Goal: Check status: Check status

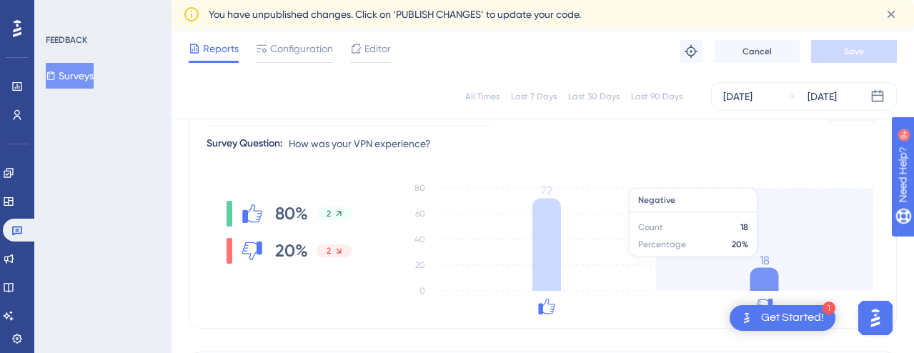
scroll to position [307, 0]
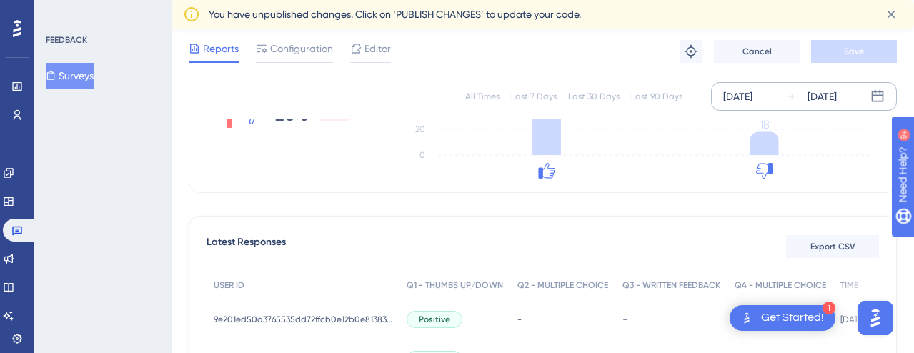
click at [831, 109] on div "[DATE] [DATE]" at bounding box center [804, 96] width 186 height 29
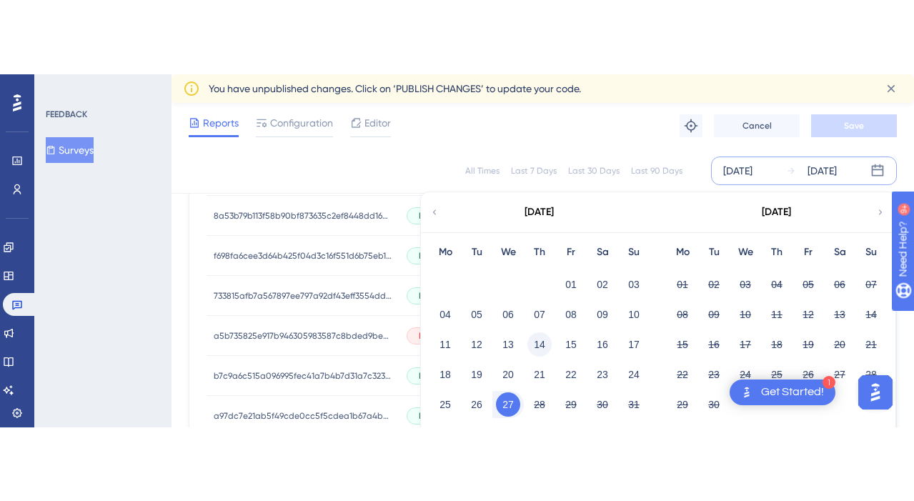
scroll to position [909, 0]
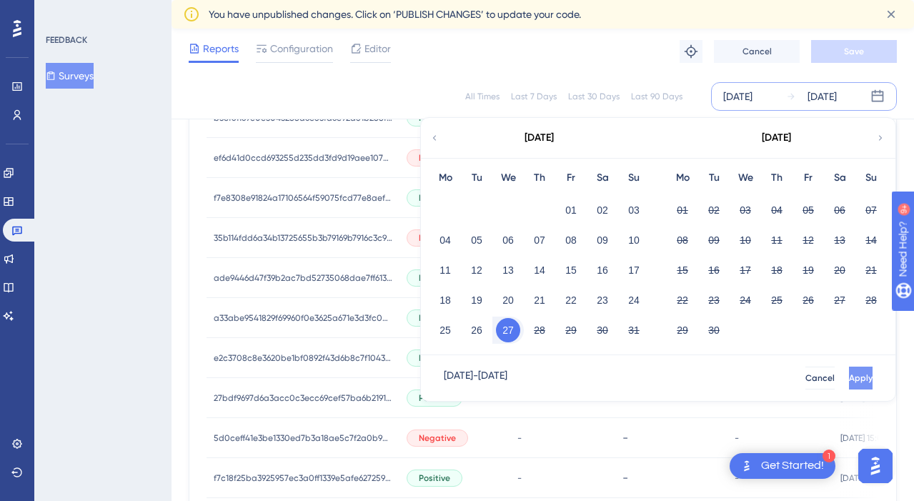
click at [853, 352] on button "Apply" at bounding box center [861, 378] width 24 height 23
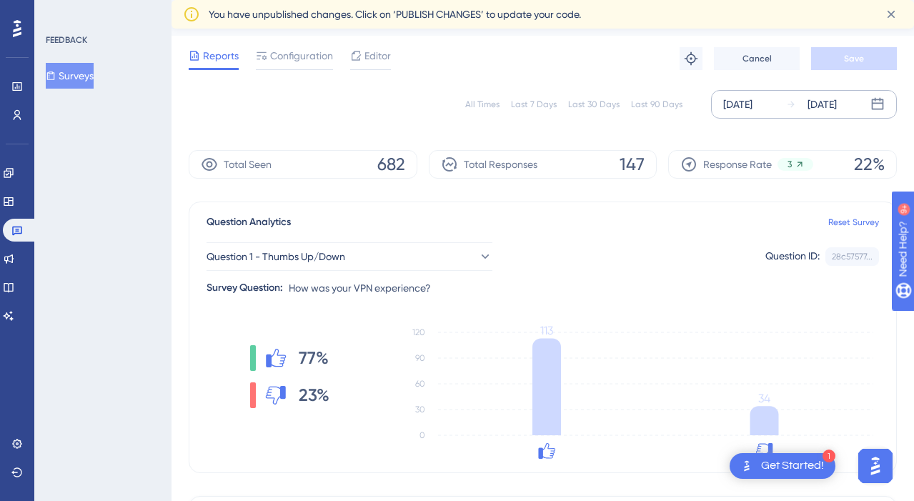
scroll to position [35, 0]
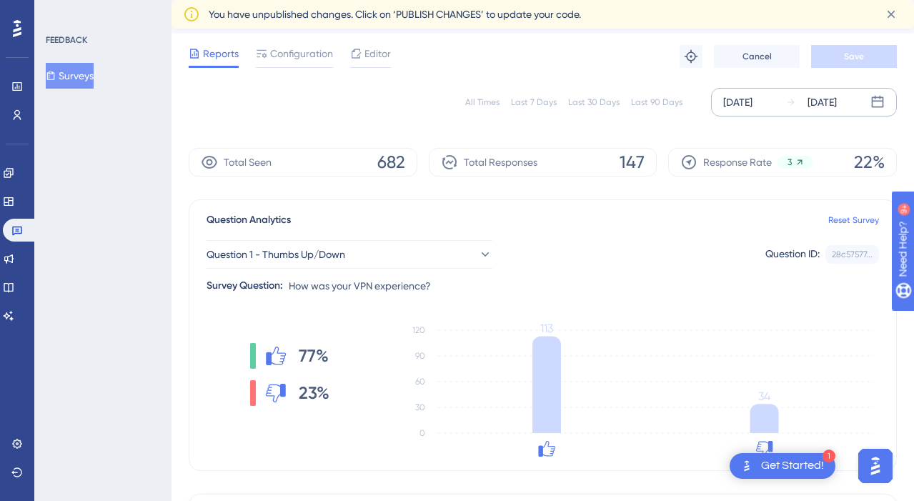
click at [809, 98] on div "[DATE]" at bounding box center [821, 102] width 29 height 17
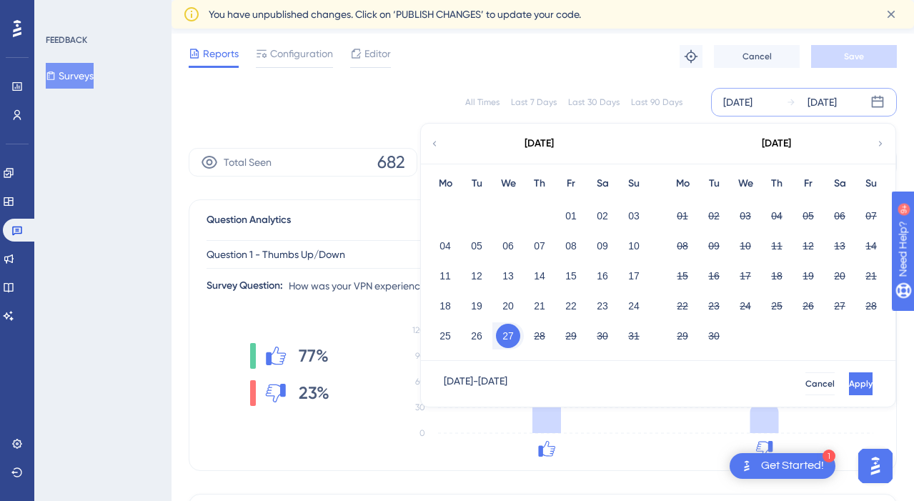
click at [514, 342] on button "27" at bounding box center [508, 336] width 24 height 24
click at [539, 339] on button "28" at bounding box center [539, 336] width 24 height 24
click at [849, 352] on span "Apply" at bounding box center [861, 383] width 24 height 11
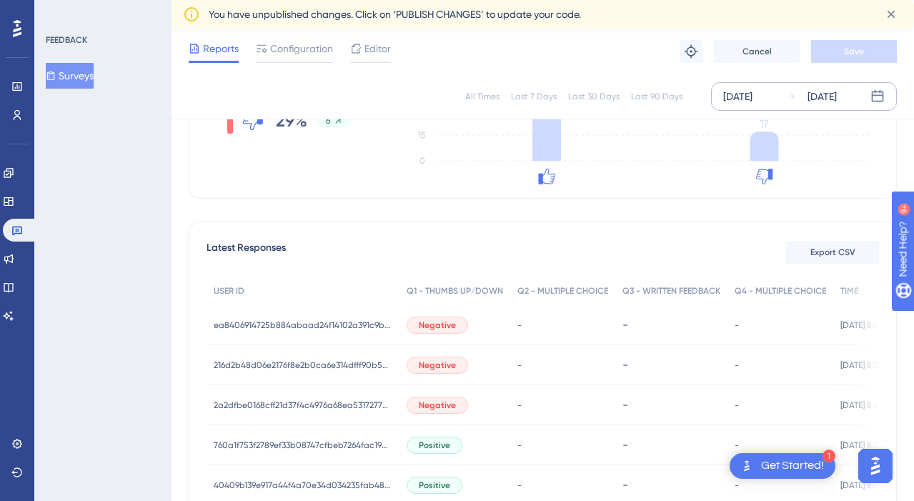
scroll to position [283, 0]
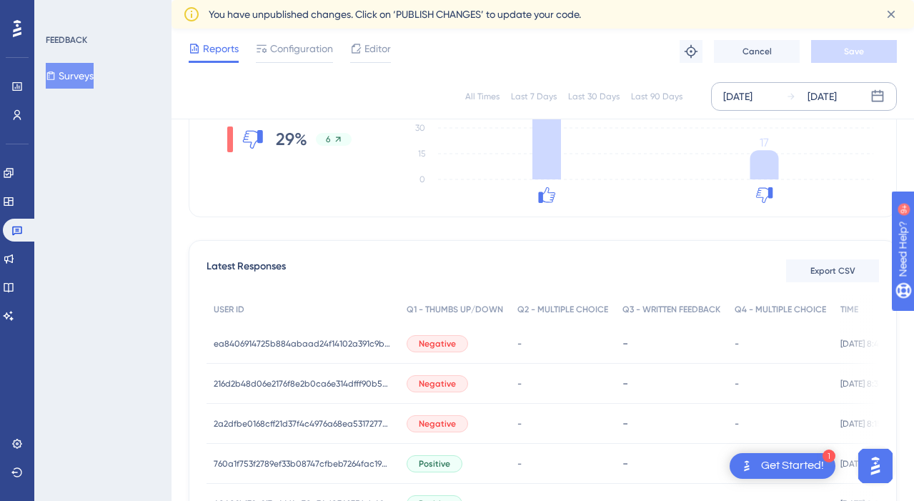
click at [837, 93] on div "[DATE]" at bounding box center [821, 96] width 29 height 17
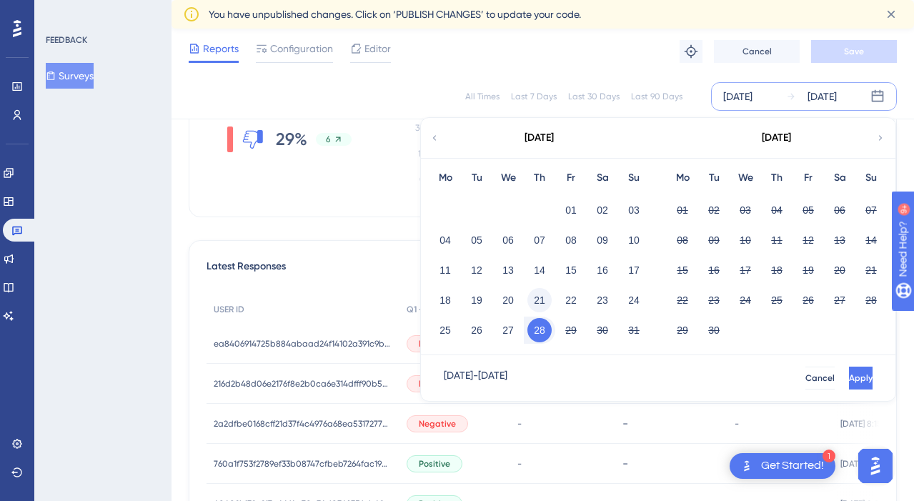
click at [539, 299] on button "21" at bounding box center [539, 300] width 24 height 24
click at [847, 352] on span "Apply" at bounding box center [859, 377] width 24 height 11
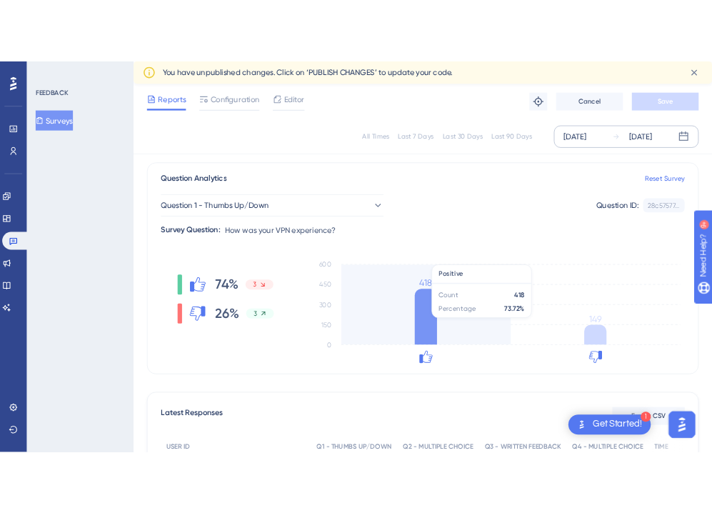
scroll to position [134, 0]
